Goal: Transaction & Acquisition: Download file/media

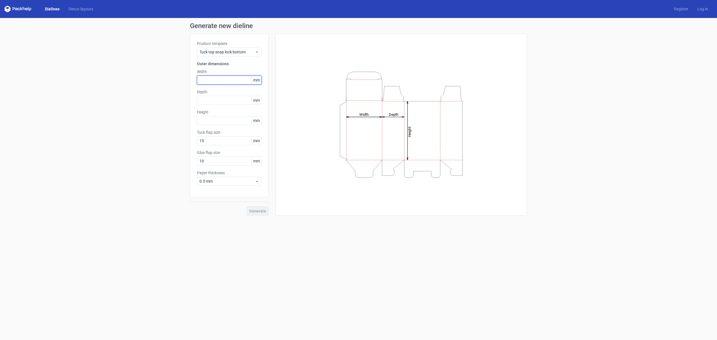
click at [212, 83] on input "text" at bounding box center [229, 80] width 65 height 9
click at [259, 65] on h3 "Outer dimensions" at bounding box center [229, 64] width 65 height 6
click at [255, 80] on span "mm" at bounding box center [257, 80] width 10 height 8
click at [260, 80] on span "mm" at bounding box center [257, 80] width 10 height 8
click at [258, 77] on span "mm" at bounding box center [257, 80] width 10 height 8
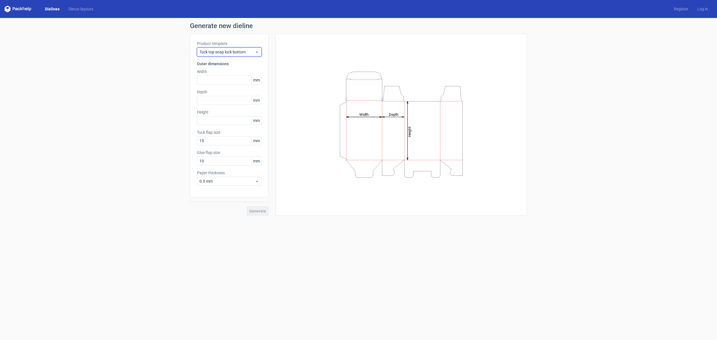
click at [257, 50] on icon at bounding box center [257, 52] width 4 height 4
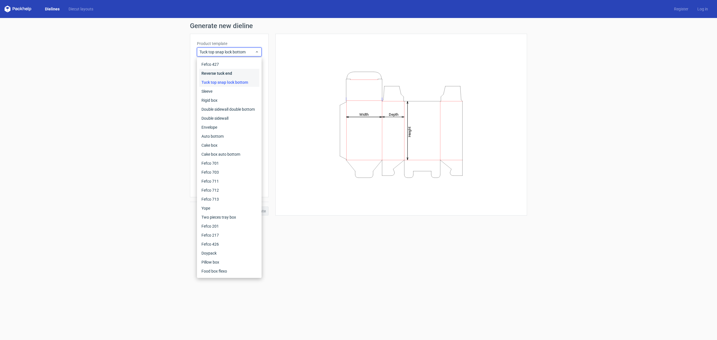
click at [239, 74] on div "Reverse tuck end" at bounding box center [229, 73] width 60 height 9
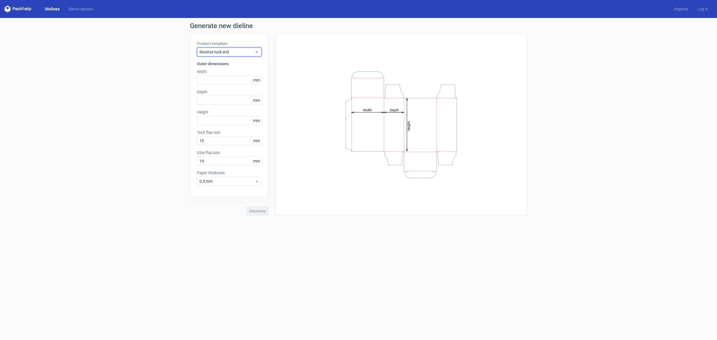
click at [244, 55] on div "Reverse tuck end" at bounding box center [229, 52] width 65 height 9
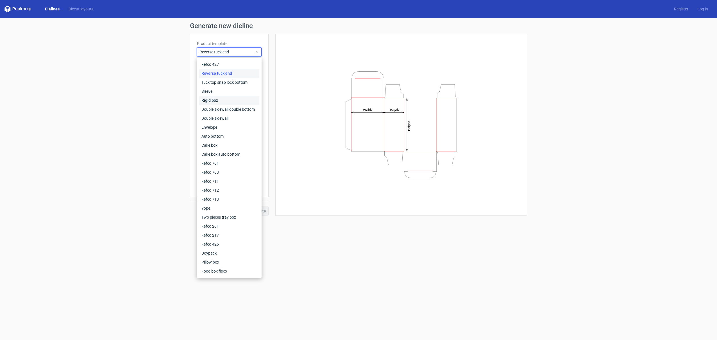
click at [227, 103] on div "Rigid box" at bounding box center [229, 100] width 60 height 9
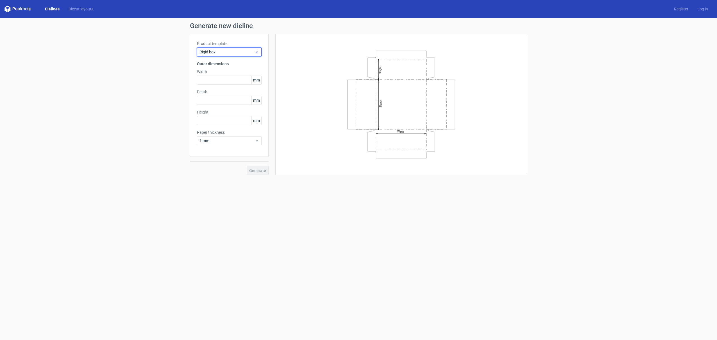
click at [237, 51] on span "Rigid box" at bounding box center [227, 52] width 55 height 6
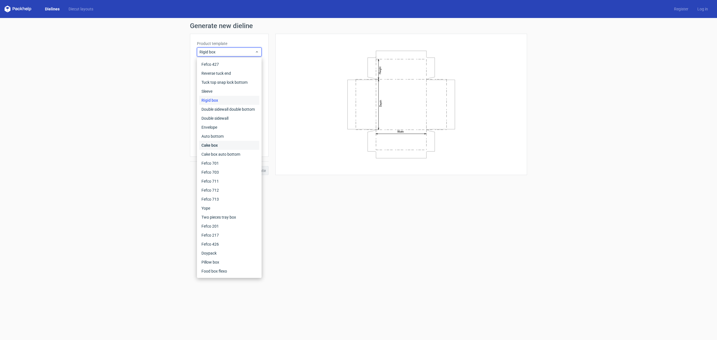
click at [227, 144] on div "Cake box" at bounding box center [229, 145] width 60 height 9
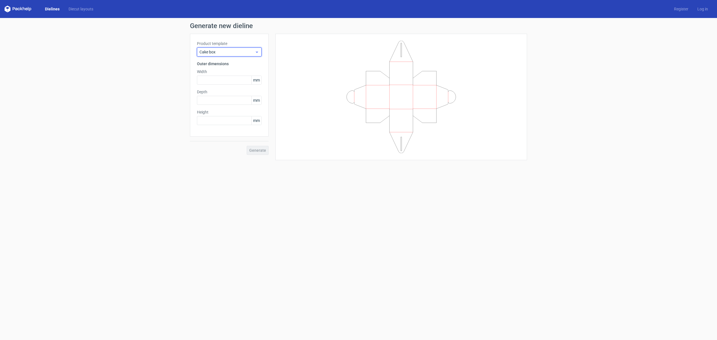
click at [235, 53] on span "Cake box" at bounding box center [227, 52] width 55 height 6
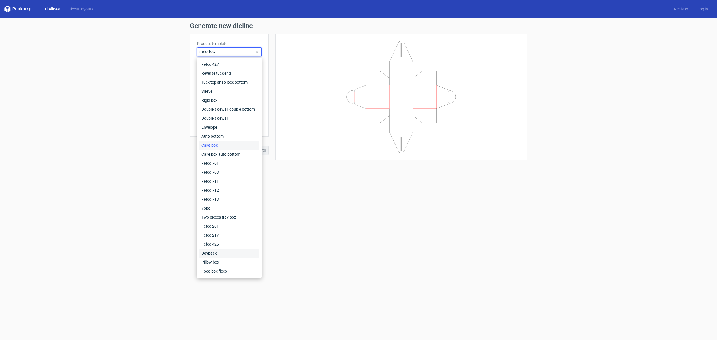
click at [221, 256] on div "Doypack" at bounding box center [229, 253] width 60 height 9
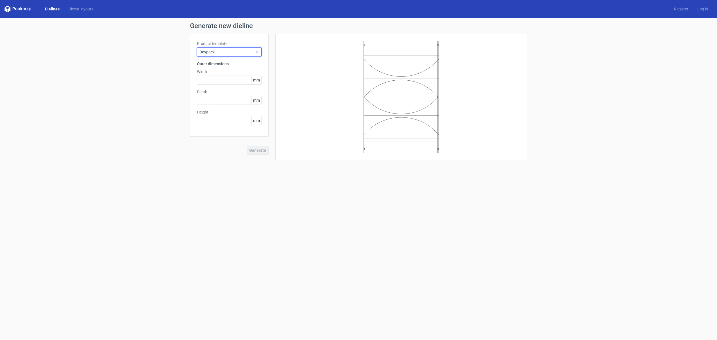
click at [229, 52] on span "Doypack" at bounding box center [227, 52] width 55 height 6
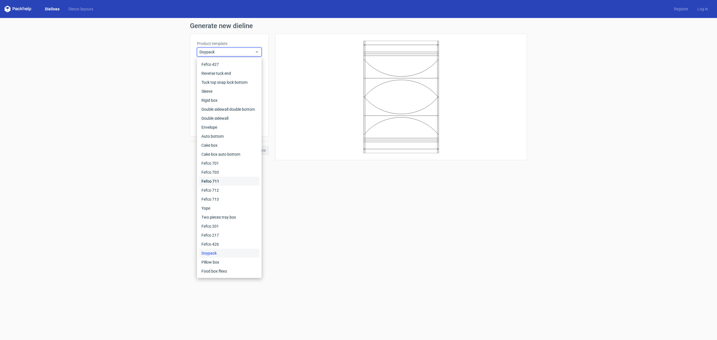
click at [212, 179] on div "Fefco 711" at bounding box center [229, 181] width 60 height 9
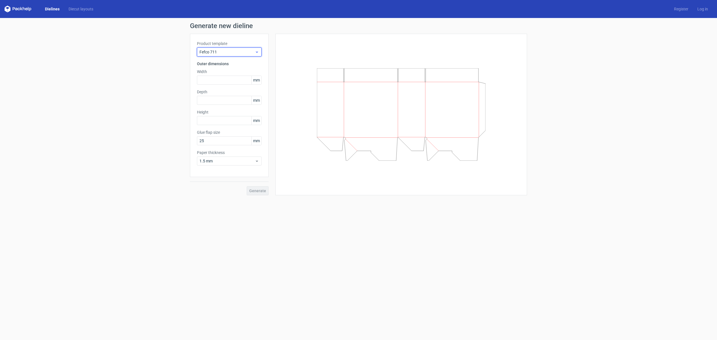
click at [226, 54] on span "Fefco 711" at bounding box center [227, 52] width 55 height 6
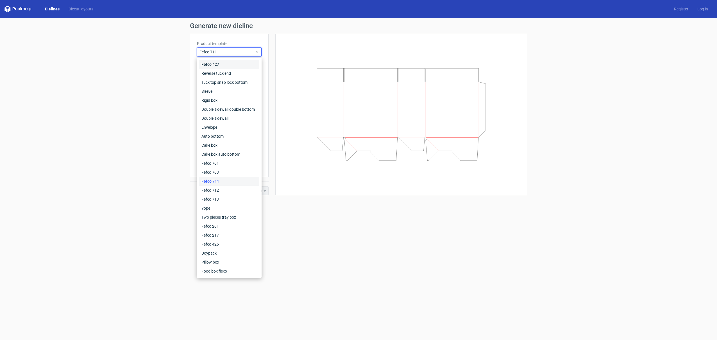
click at [220, 67] on div "Fefco 427" at bounding box center [229, 64] width 60 height 9
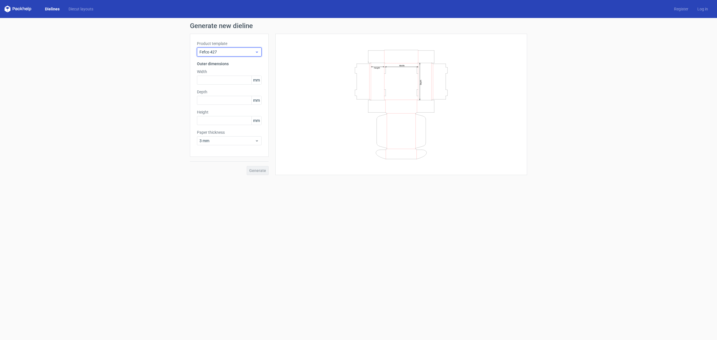
click at [232, 49] on div "Fefco 427" at bounding box center [229, 52] width 65 height 9
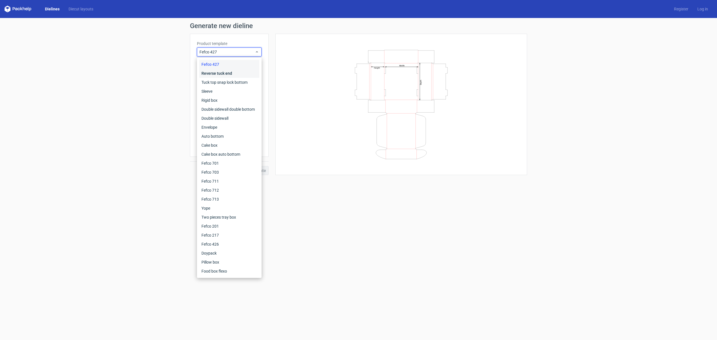
click at [228, 75] on div "Reverse tuck end" at bounding box center [229, 73] width 60 height 9
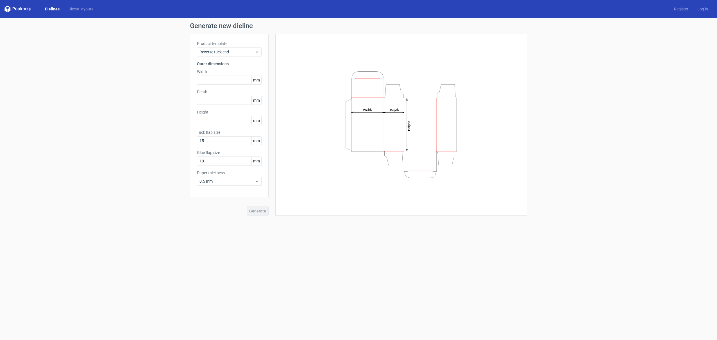
click at [211, 26] on h1 "Generate new dieline" at bounding box center [358, 25] width 337 height 7
click at [82, 11] on link "Diecut layouts" at bounding box center [81, 9] width 34 height 6
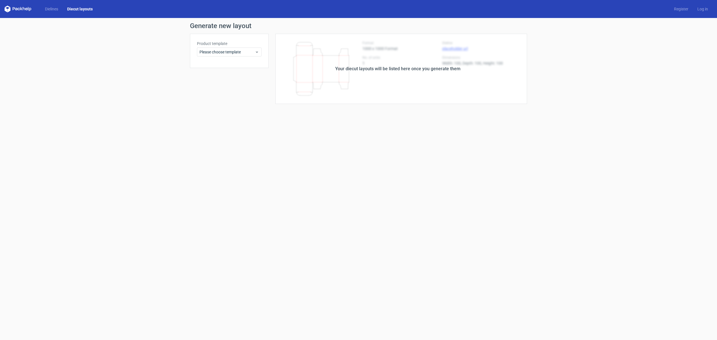
click at [372, 75] on div "Your diecut layouts will be listed here once you generate them" at bounding box center [398, 69] width 259 height 70
click at [219, 53] on span "Please choose template" at bounding box center [227, 52] width 55 height 6
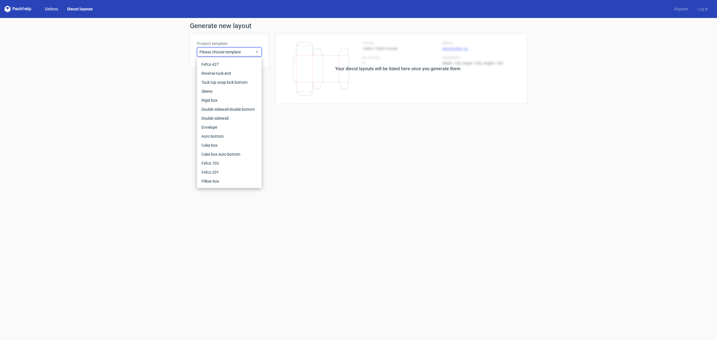
click at [51, 6] on link "Dielines" at bounding box center [51, 9] width 22 height 6
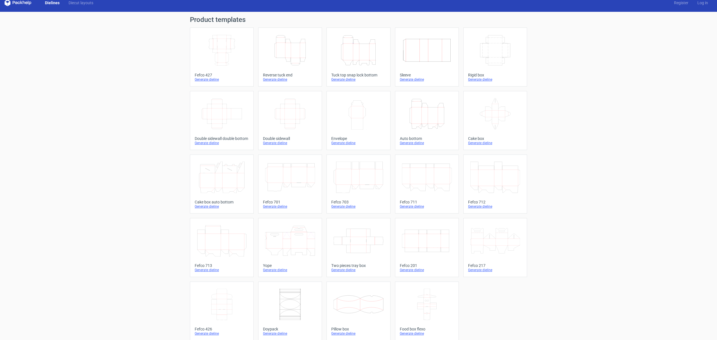
scroll to position [11, 0]
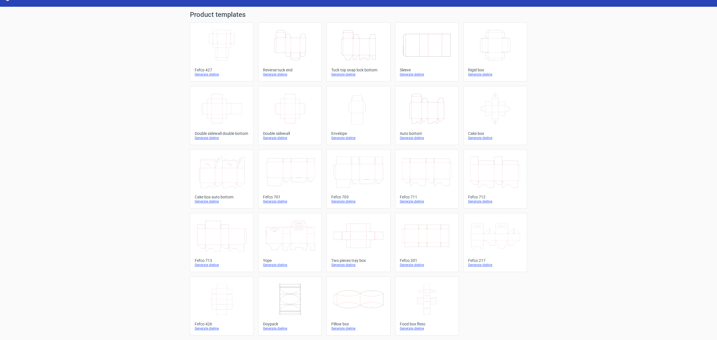
click at [425, 238] on icon "Width Depth Height" at bounding box center [427, 235] width 50 height 31
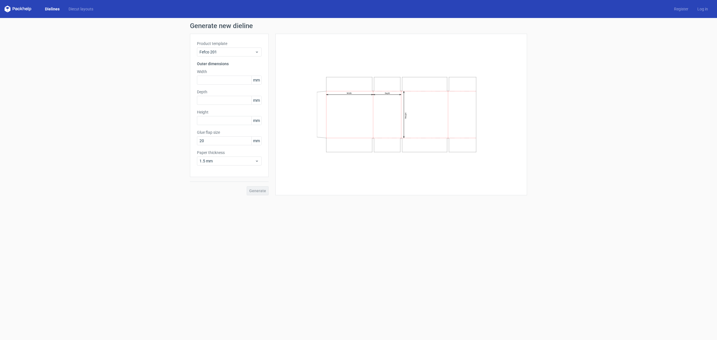
click at [216, 91] on label "Depth" at bounding box center [229, 92] width 65 height 6
click at [215, 81] on input "text" at bounding box center [229, 80] width 65 height 9
paste input "27305"
click at [234, 105] on div "Product template Fefco 201 Outer dimensions Width 273 mm Depth mm Height mm Glu…" at bounding box center [229, 105] width 79 height 143
click at [233, 102] on input "text" at bounding box center [229, 100] width 65 height 9
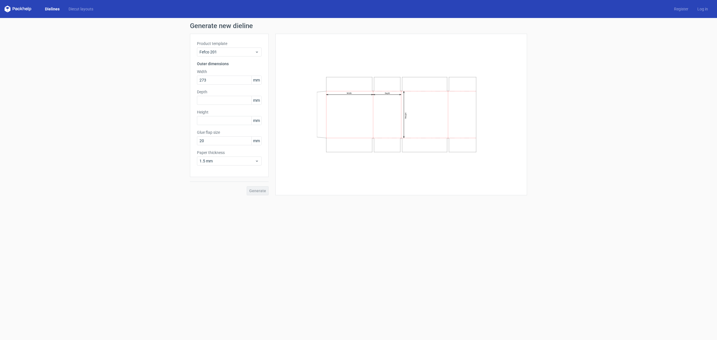
click at [232, 86] on div "Product template Fefco 201 Outer dimensions Width 273 mm Depth mm Height mm Glu…" at bounding box center [229, 105] width 79 height 143
click at [231, 83] on input "273" at bounding box center [229, 80] width 65 height 9
click at [261, 82] on div "273 mm" at bounding box center [229, 80] width 65 height 9
click at [259, 80] on span "mm" at bounding box center [257, 80] width 10 height 8
drag, startPoint x: 259, startPoint y: 80, endPoint x: 252, endPoint y: 80, distance: 6.5
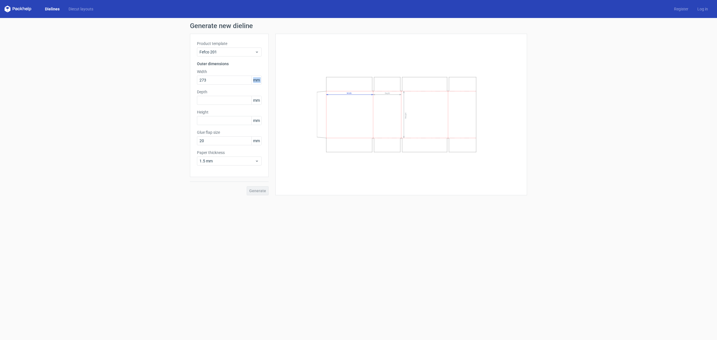
click at [252, 80] on span "mm" at bounding box center [257, 80] width 10 height 8
click at [232, 91] on label "Depth" at bounding box center [229, 92] width 65 height 6
click at [224, 86] on div "Product template Fefco 201 Outer dimensions Width 273 mm Depth mm Height mm Glu…" at bounding box center [229, 105] width 79 height 143
click at [224, 83] on input "273" at bounding box center [229, 80] width 65 height 9
type input "274"
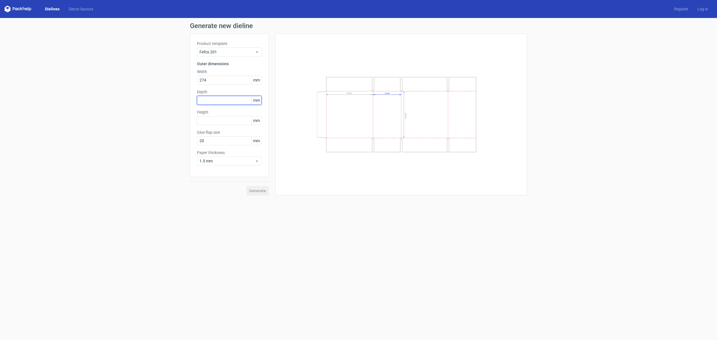
click at [229, 103] on input "text" at bounding box center [229, 100] width 65 height 9
type input "344"
click at [216, 118] on input "text" at bounding box center [229, 120] width 65 height 9
type input "344"
click at [254, 193] on button "Generate" at bounding box center [258, 190] width 22 height 9
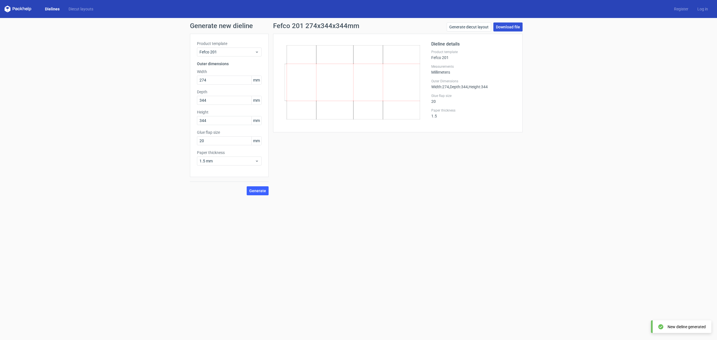
click at [511, 26] on link "Download file" at bounding box center [508, 26] width 29 height 9
click at [209, 80] on input "274" at bounding box center [229, 80] width 65 height 9
drag, startPoint x: 210, startPoint y: 79, endPoint x: 187, endPoint y: 79, distance: 23.1
click at [187, 79] on div "Generate new dieline Product template Fefco 201 Outer dimensions Width 274 mm D…" at bounding box center [358, 109] width 717 height 182
type input "344"
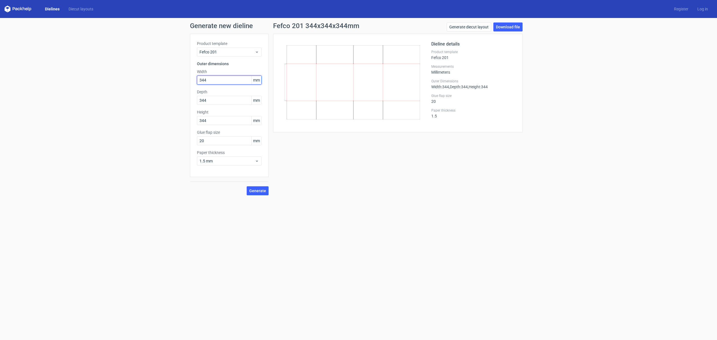
click at [247, 186] on button "Generate" at bounding box center [258, 190] width 22 height 9
click at [219, 98] on input "344" at bounding box center [229, 100] width 65 height 9
click at [186, 96] on div "Generate new dieline Product template Fefco 201 Outer dimensions Width 344 mm D…" at bounding box center [358, 109] width 717 height 182
type input "274"
click at [211, 117] on input "344" at bounding box center [229, 120] width 65 height 9
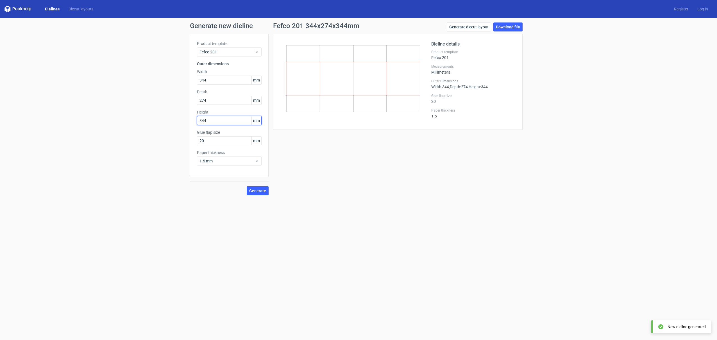
drag, startPoint x: 213, startPoint y: 119, endPoint x: 192, endPoint y: 119, distance: 21.4
click at [192, 119] on div "Product template Fefco 201 Outer dimensions Width 344 mm Depth 274 mm Height 34…" at bounding box center [229, 105] width 79 height 143
type input "274"
click at [261, 191] on span "Generate" at bounding box center [257, 191] width 17 height 4
click at [509, 28] on link "Download file" at bounding box center [508, 26] width 29 height 9
